Goal: Find specific page/section: Find specific page/section

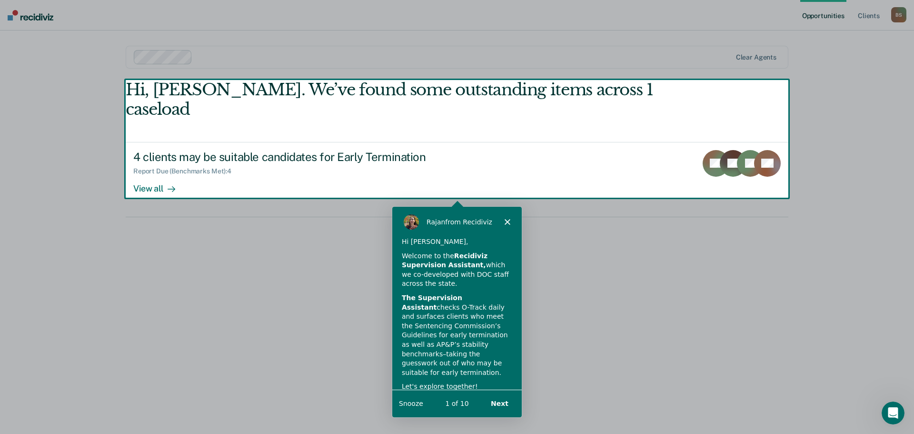
click at [159, 169] on div "Product tour overlay" at bounding box center [457, 217] width 914 height 434
click at [508, 220] on icon "Close" at bounding box center [507, 221] width 6 height 6
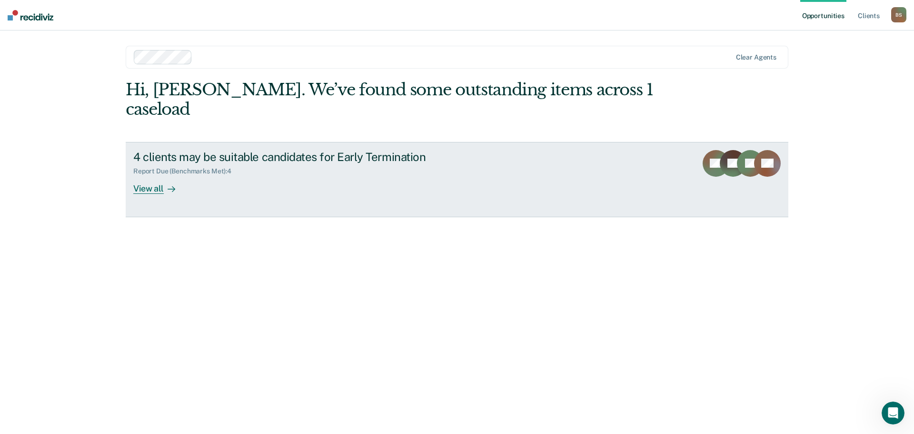
click at [145, 175] on div "View all" at bounding box center [159, 184] width 53 height 19
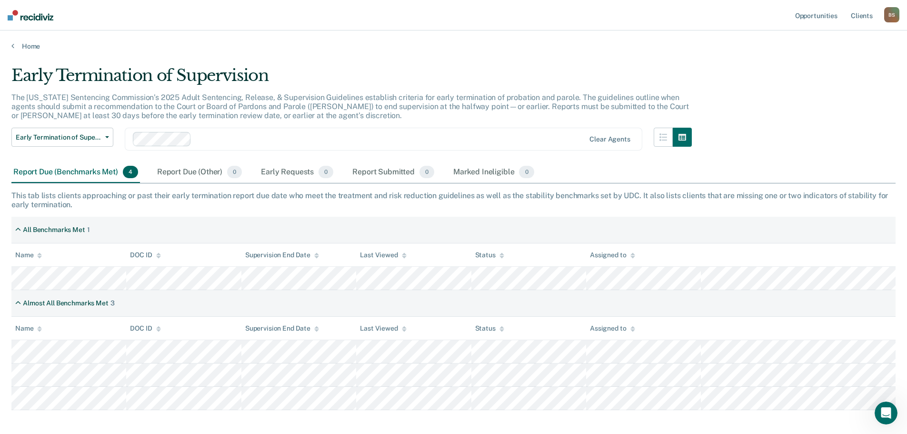
scroll to position [45, 0]
